Goal: Check status: Check status

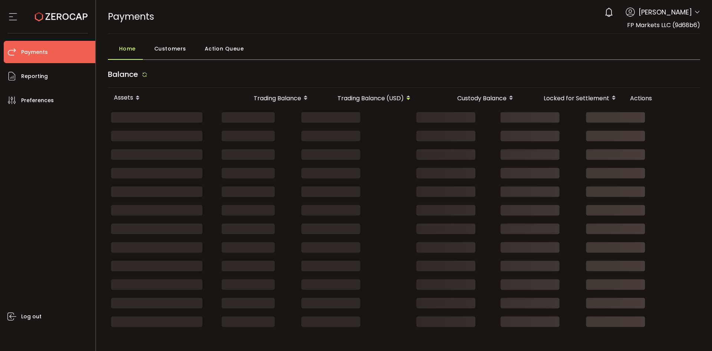
drag, startPoint x: 463, startPoint y: 177, endPoint x: 657, endPoint y: 162, distance: 194.3
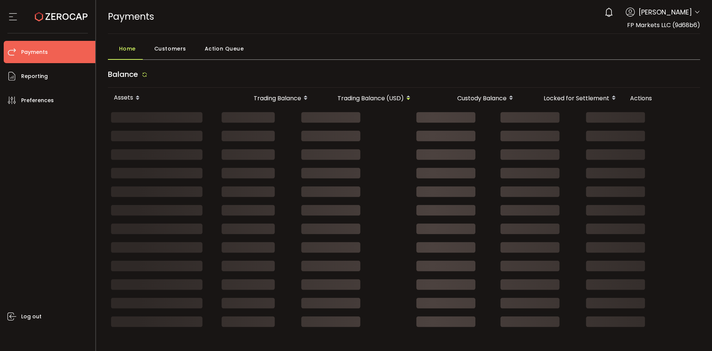
click at [657, 162] on div at bounding box center [403, 154] width 591 height 19
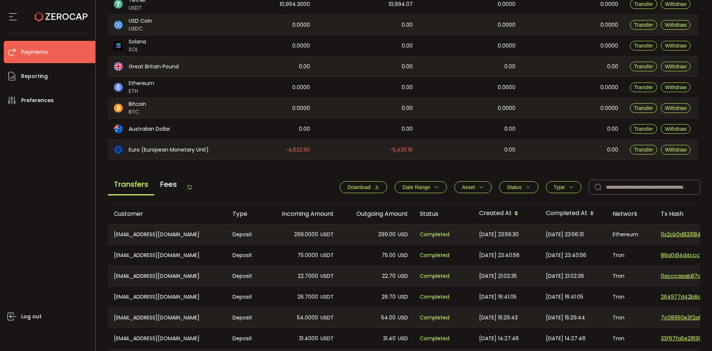
scroll to position [186, 0]
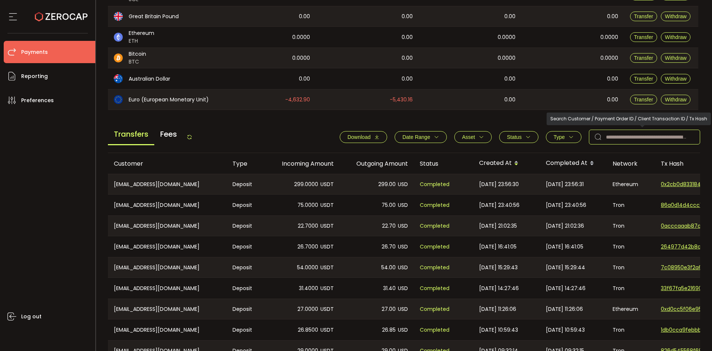
click at [628, 139] on input "text" at bounding box center [644, 137] width 111 height 15
paste input "*****"
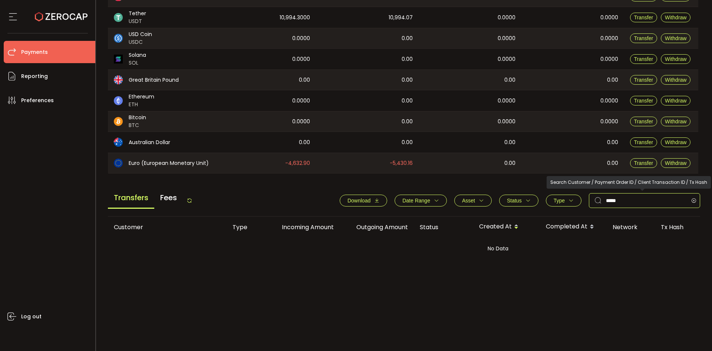
scroll to position [122, 0]
click at [403, 204] on button "Date Range" at bounding box center [421, 200] width 52 height 12
click at [604, 197] on input "*****" at bounding box center [644, 200] width 111 height 15
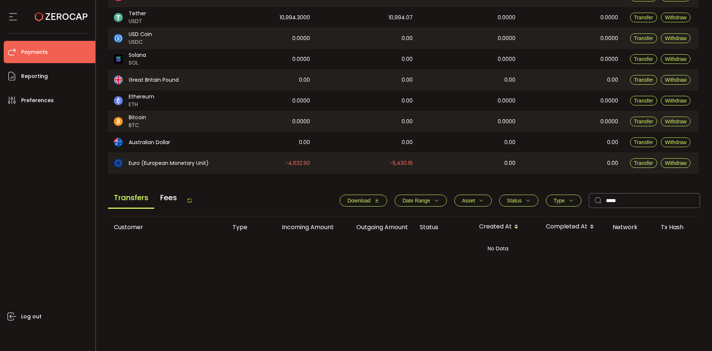
drag, startPoint x: 563, startPoint y: 280, endPoint x: 574, endPoint y: 251, distance: 30.7
click at [563, 280] on div "Customer Type Incoming Amount Outgoing Amount Status Created At Completed At Ne…" at bounding box center [404, 279] width 593 height 127
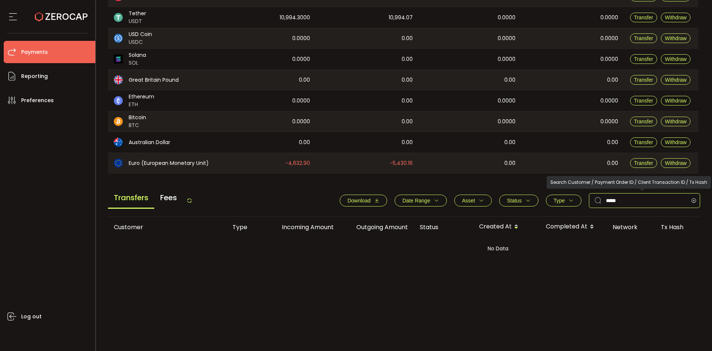
drag, startPoint x: 622, startPoint y: 203, endPoint x: 553, endPoint y: 199, distance: 69.1
click at [553, 199] on div "Download Date Range - Asset BTC ETH EUR GBP USD USDC USDT Clear Apply Status Ap…" at bounding box center [516, 200] width 368 height 15
paste input "**********"
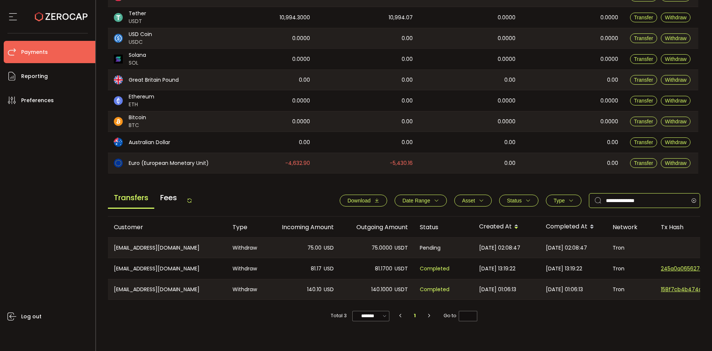
type input "**********"
click at [504, 184] on main "Balance Assets Trading Balance Trading Balance (USD) Custody Balance Locked for…" at bounding box center [404, 143] width 593 height 400
click at [515, 200] on span "Status" at bounding box center [514, 200] width 15 height 6
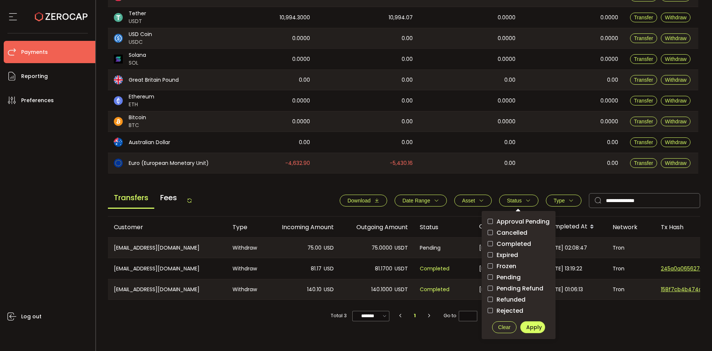
click at [508, 280] on span "Pending" at bounding box center [507, 276] width 28 height 7
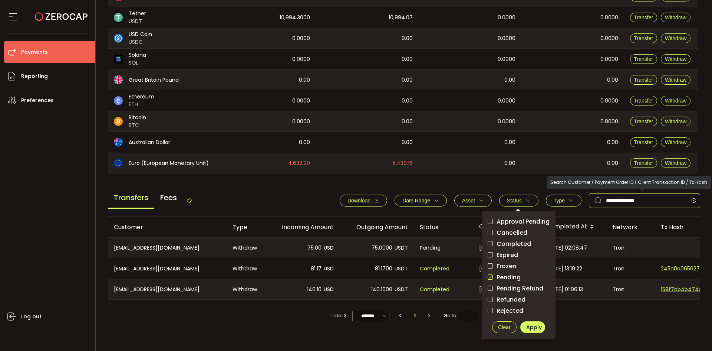
drag, startPoint x: 663, startPoint y: 202, endPoint x: 545, endPoint y: 203, distance: 117.3
click at [545, 203] on div "**********" at bounding box center [516, 200] width 368 height 15
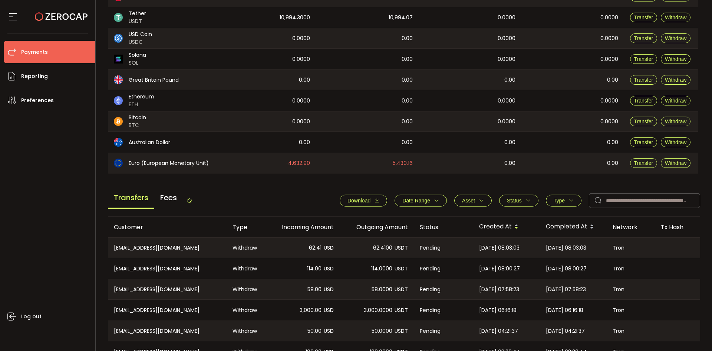
click at [417, 200] on span "Date Range" at bounding box center [417, 200] width 28 height 6
click at [529, 181] on main "Balance Assets Trading Balance Trading Balance (USD) Custody Balance Locked for…" at bounding box center [404, 206] width 593 height 527
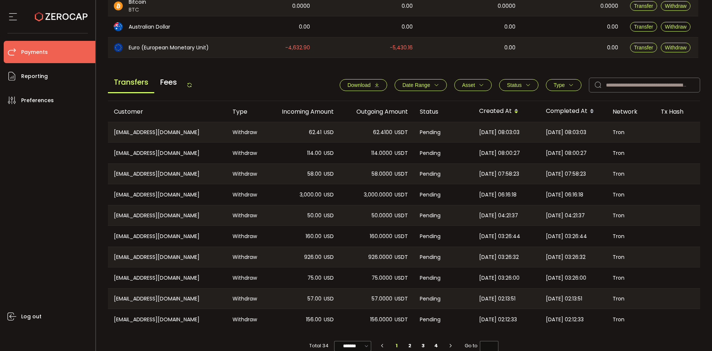
scroll to position [251, 0]
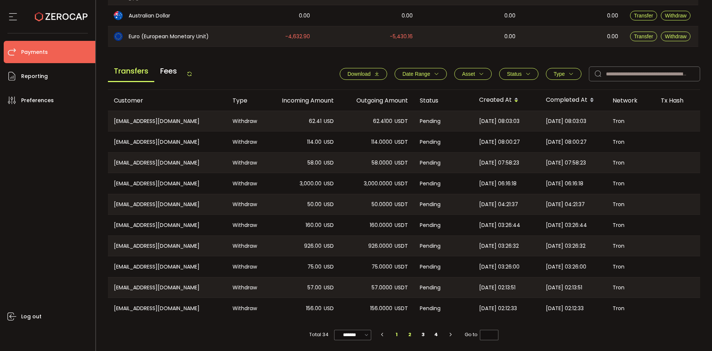
click at [407, 335] on li "2" at bounding box center [409, 334] width 13 height 10
click at [464, 75] on button "Asset" at bounding box center [473, 74] width 37 height 12
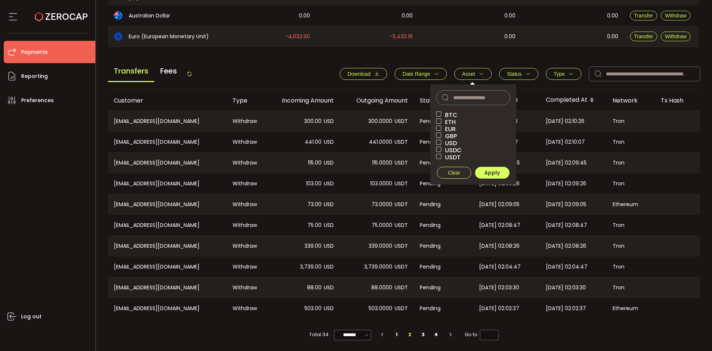
click at [511, 72] on span "Status" at bounding box center [514, 74] width 15 height 6
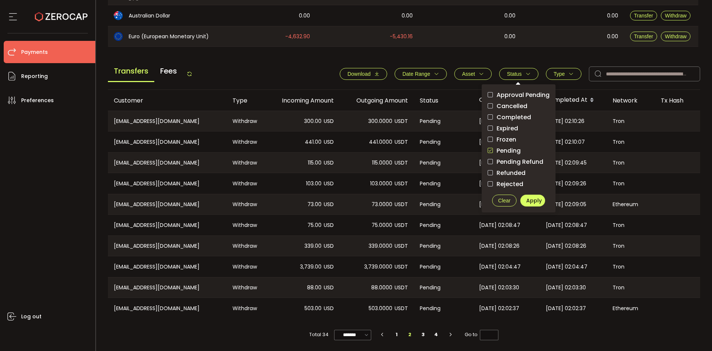
click at [477, 66] on div "Download Date Range - Asset BTC ETH EUR GBP USD USDC USDT Clear Apply Status Ap…" at bounding box center [516, 73] width 368 height 15
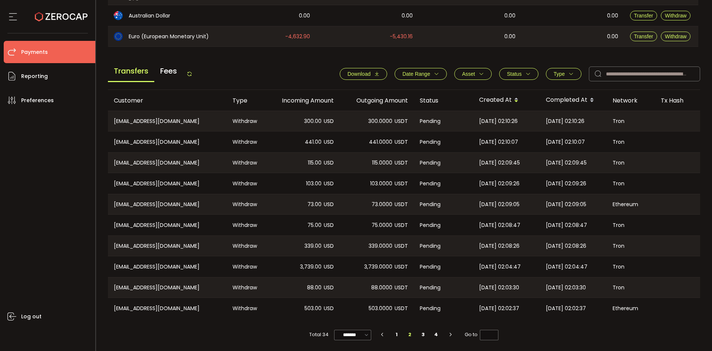
click at [475, 71] on span "Asset" at bounding box center [473, 74] width 22 height 6
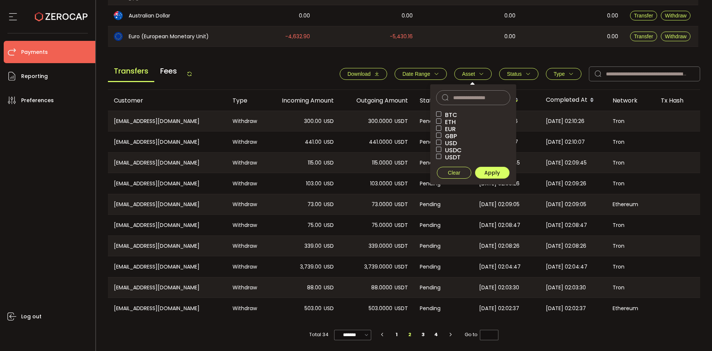
click at [424, 77] on button "Date Range" at bounding box center [421, 74] width 52 height 12
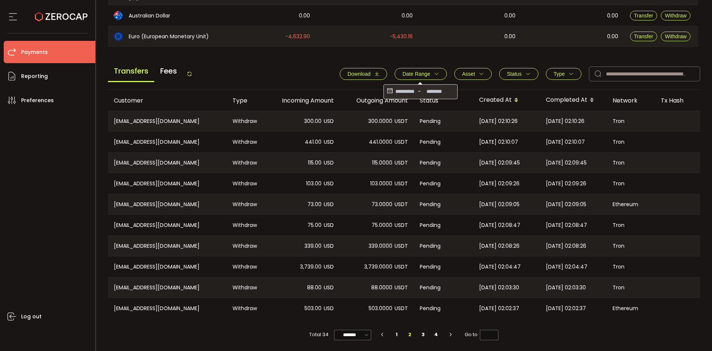
click at [549, 69] on button "Type" at bounding box center [564, 74] width 36 height 12
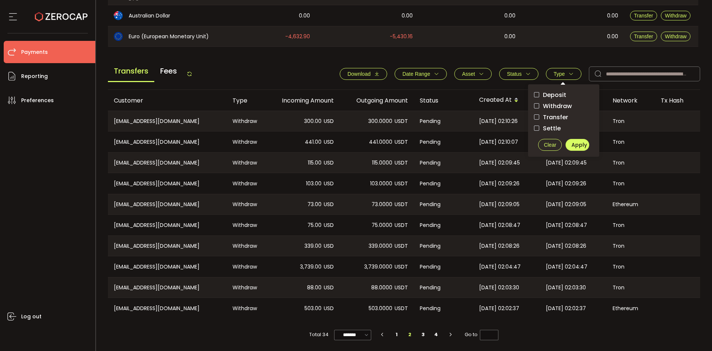
click at [547, 105] on span "Withdraw" at bounding box center [556, 105] width 33 height 7
click at [573, 146] on span "Apply" at bounding box center [580, 144] width 16 height 7
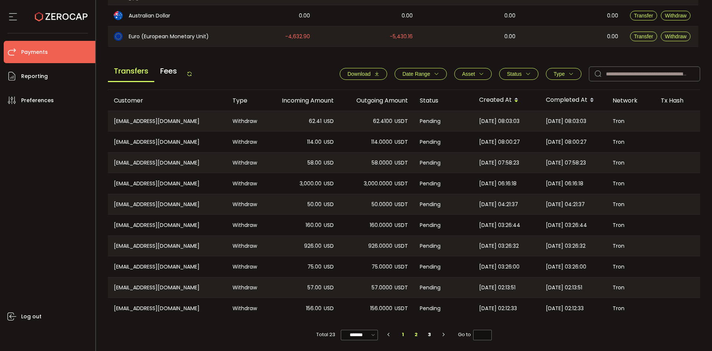
click at [410, 334] on li "2" at bounding box center [416, 334] width 13 height 10
click at [403, 337] on li "1" at bounding box center [403, 334] width 13 height 10
type input "*"
click at [364, 334] on input "*******" at bounding box center [359, 335] width 37 height 10
click at [363, 308] on li "50/page" at bounding box center [361, 303] width 43 height 13
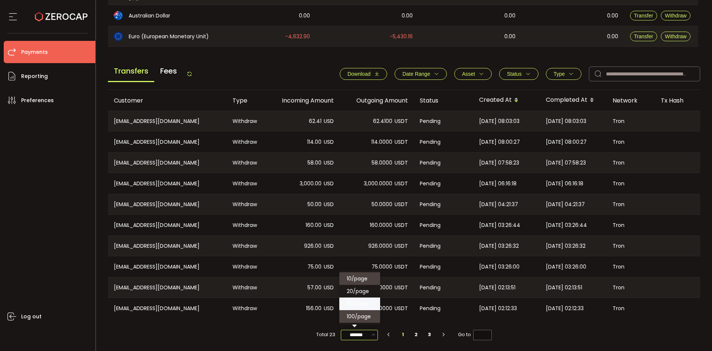
type input "*******"
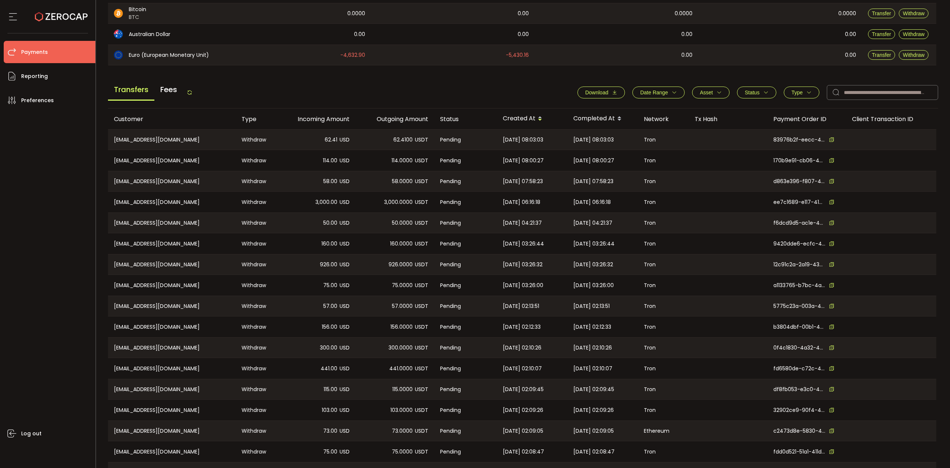
scroll to position [286, 0]
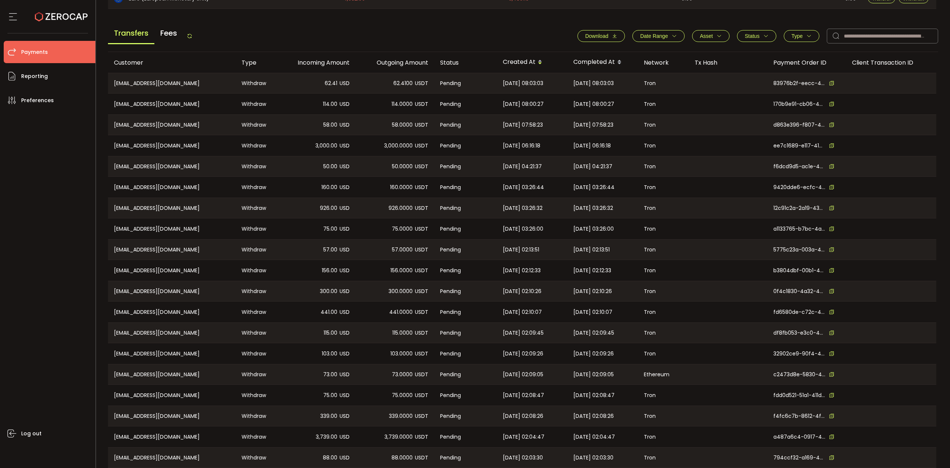
drag, startPoint x: 67, startPoint y: 263, endPoint x: 184, endPoint y: 170, distance: 149.7
click at [67, 263] on div "Log out" at bounding box center [50, 286] width 92 height 351
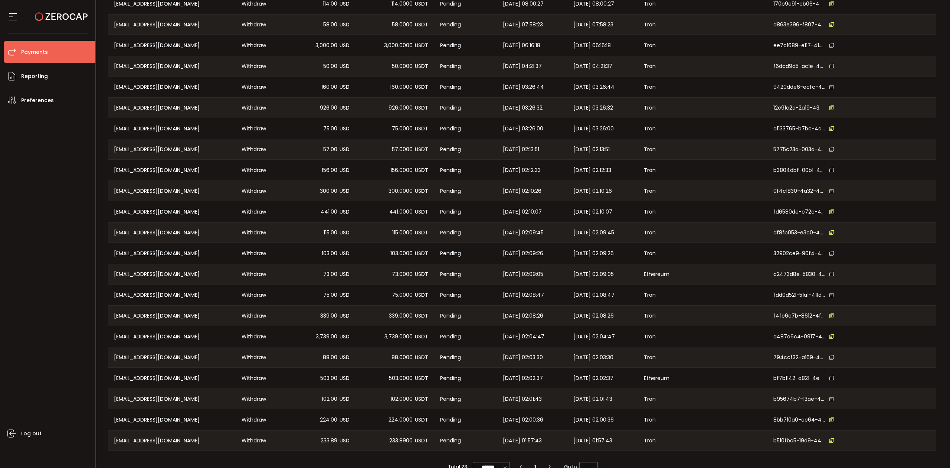
scroll to position [403, 0]
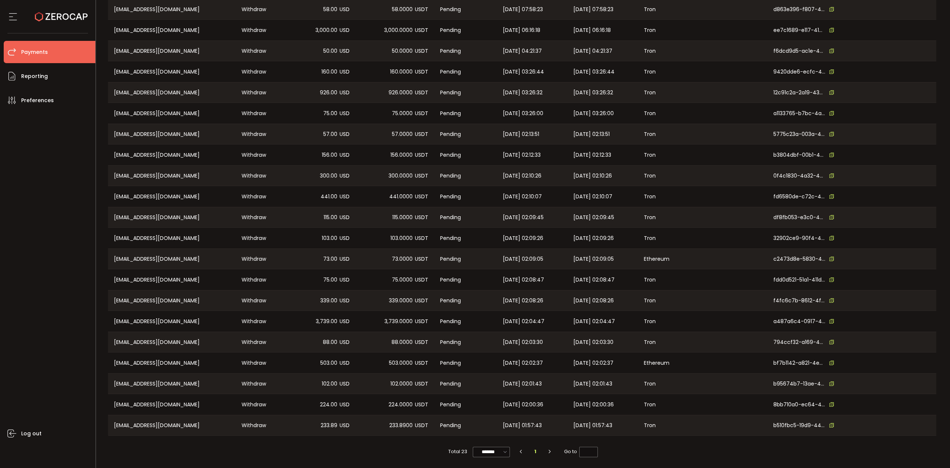
click at [42, 252] on div "Log out" at bounding box center [50, 286] width 92 height 351
